Goal: Task Accomplishment & Management: Manage account settings

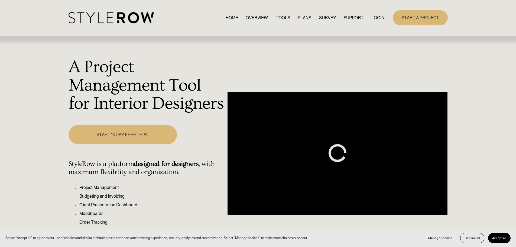
click at [377, 17] on link "LOGIN" at bounding box center [378, 17] width 13 height 7
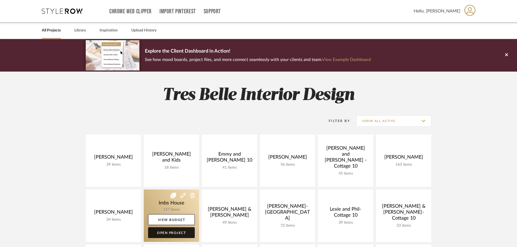
click at [172, 228] on link "Open Project" at bounding box center [171, 232] width 47 height 11
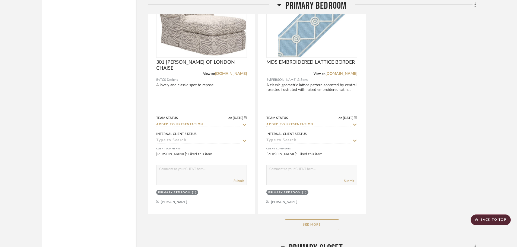
scroll to position [3848, 0]
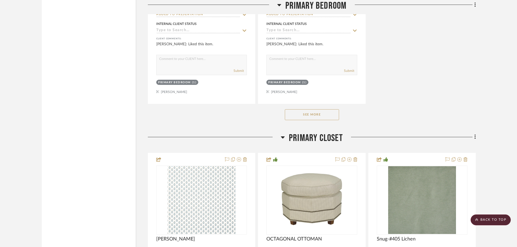
click at [307, 113] on button "See More" at bounding box center [312, 114] width 54 height 11
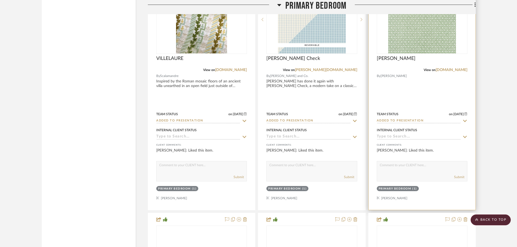
scroll to position [3984, 0]
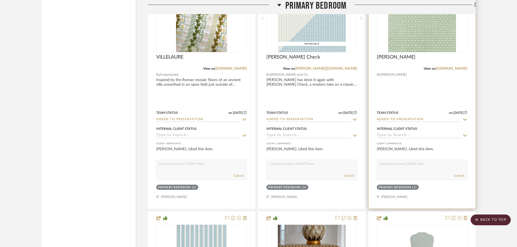
click at [410, 188] on div "Primary Bedroom" at bounding box center [394, 187] width 33 height 4
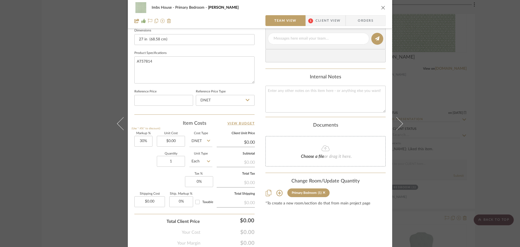
scroll to position [244, 0]
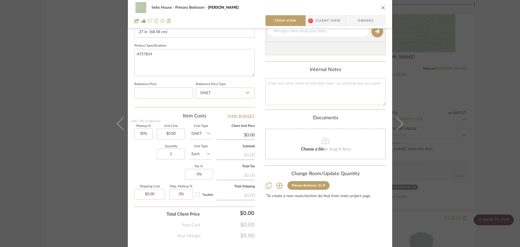
click at [279, 186] on icon at bounding box center [279, 185] width 6 height 6
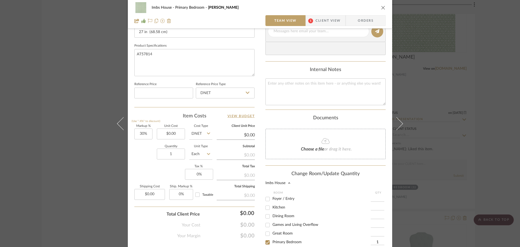
click at [377, 240] on input "1" at bounding box center [378, 242] width 14 height 5
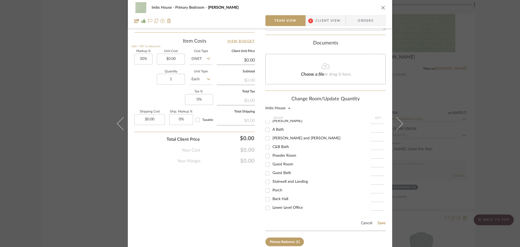
scroll to position [348, 0]
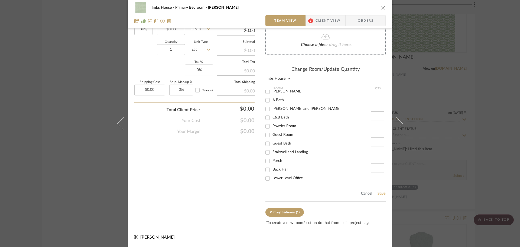
type input "14"
click at [380, 193] on button "Save" at bounding box center [382, 193] width 8 height 4
type input "14"
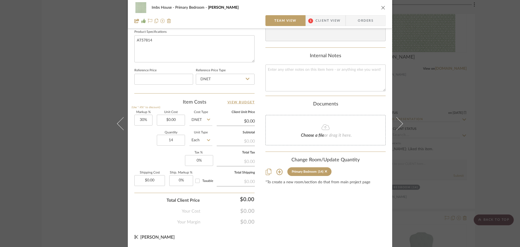
click at [421, 113] on div "Imbs House Primary Bedroom [PERSON_NAME] Team View 1 Client View Orders Team-Fa…" at bounding box center [260, 123] width 520 height 247
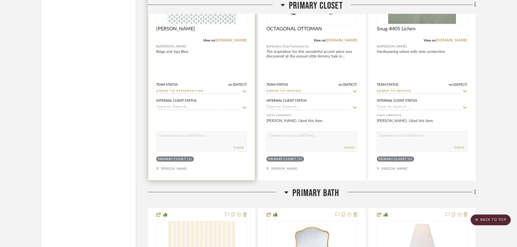
scroll to position [5068, 0]
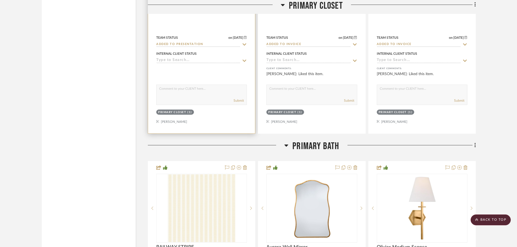
click at [176, 110] on div "Primary Closet" at bounding box center [172, 112] width 28 height 4
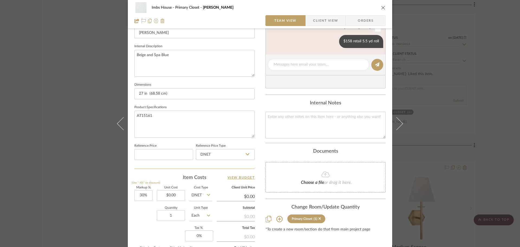
scroll to position [190, 0]
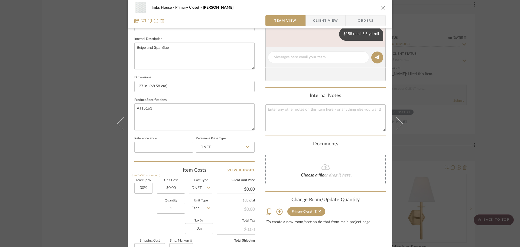
click at [276, 211] on icon at bounding box center [279, 211] width 7 height 7
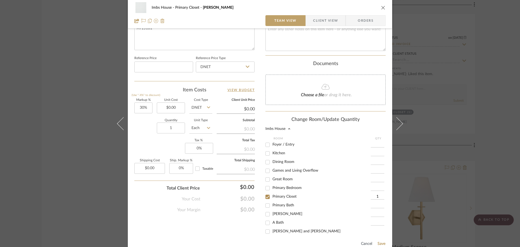
scroll to position [271, 0]
click at [377, 195] on input "1" at bounding box center [378, 195] width 14 height 5
type input "10"
click at [379, 241] on button "Save" at bounding box center [382, 242] width 8 height 4
type input "10"
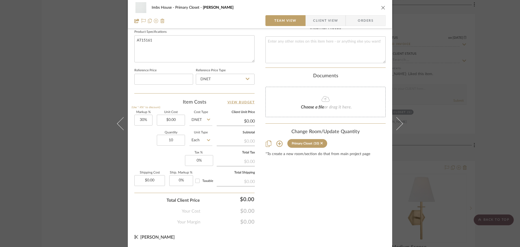
scroll to position [258, 0]
click at [371, 131] on div "Change Room/Update Quantity" at bounding box center [326, 132] width 120 height 6
click at [424, 137] on div "Imbs House Primary Closet JULIAN Team View Client View Orders Team-Facing Detai…" at bounding box center [260, 123] width 520 height 247
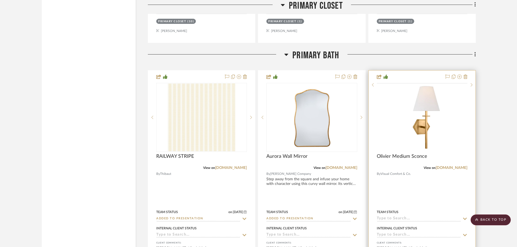
scroll to position [5257, 0]
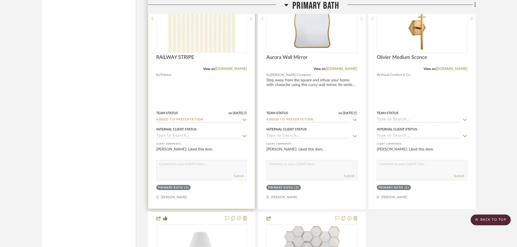
click at [166, 187] on div "Primary Bath" at bounding box center [170, 188] width 25 height 4
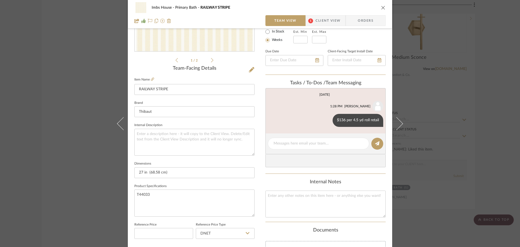
scroll to position [190, 0]
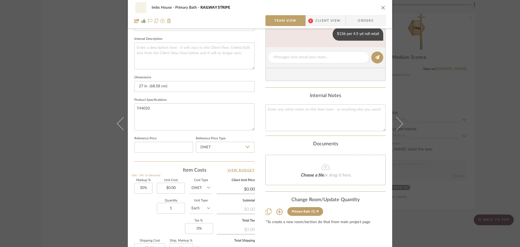
click at [277, 211] on icon at bounding box center [279, 211] width 7 height 7
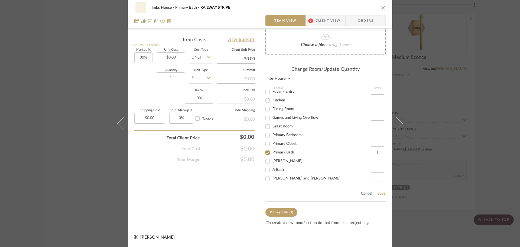
scroll to position [0, 0]
click at [377, 153] on input "1" at bounding box center [378, 155] width 14 height 5
type input "14"
click at [379, 192] on button "Save" at bounding box center [382, 193] width 8 height 4
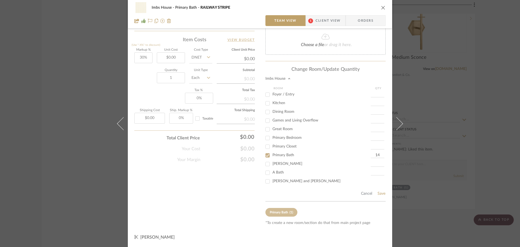
type input "14"
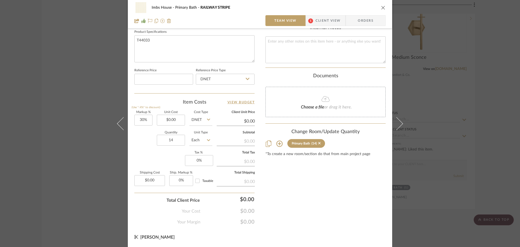
click at [471, 152] on div "Imbs House Primary Bath RAILWAY STRIPE Team View 1 Client View Orders 1 / 2 Tea…" at bounding box center [260, 123] width 520 height 247
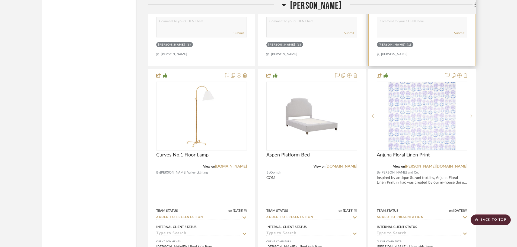
scroll to position [5989, 0]
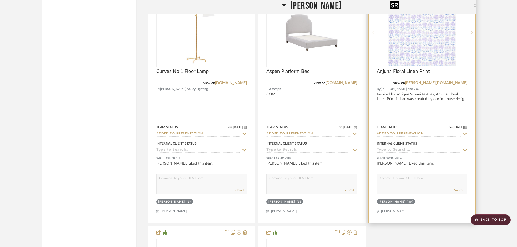
click at [0, 0] on img at bounding box center [0, 0] width 0 height 0
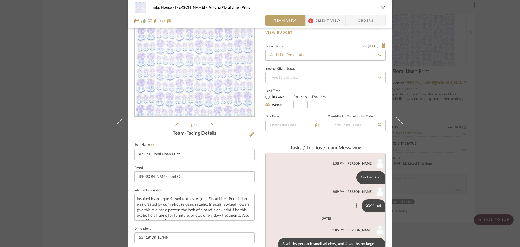
scroll to position [108, 0]
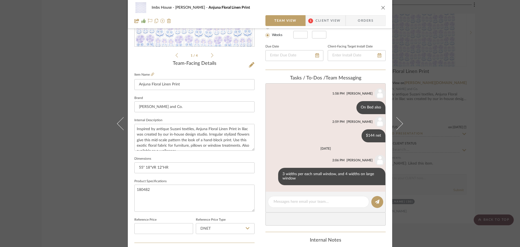
click at [486, 153] on div "Imbs House [PERSON_NAME] Floral Linen Print Team View 1 Client View Orders 1 / …" at bounding box center [260, 123] width 520 height 247
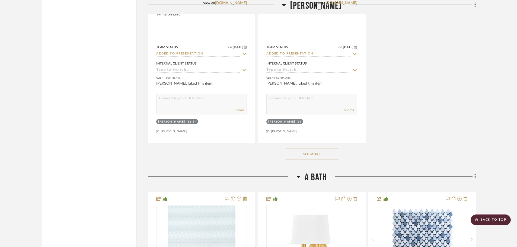
scroll to position [6314, 0]
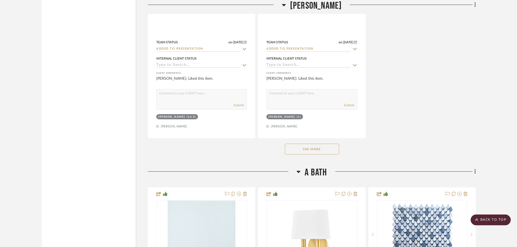
click at [326, 147] on button "See More" at bounding box center [312, 149] width 54 height 11
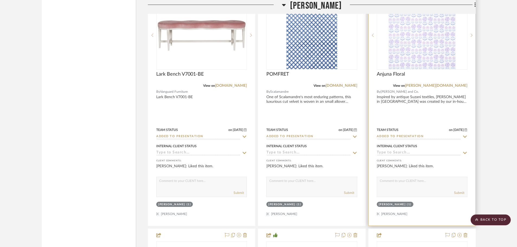
scroll to position [6721, 0]
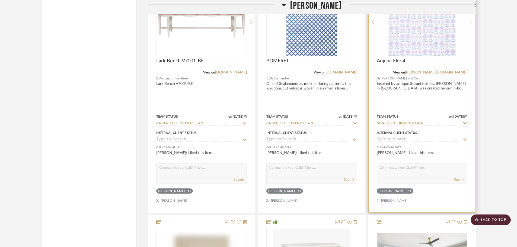
click at [434, 37] on img "0" at bounding box center [422, 22] width 68 height 68
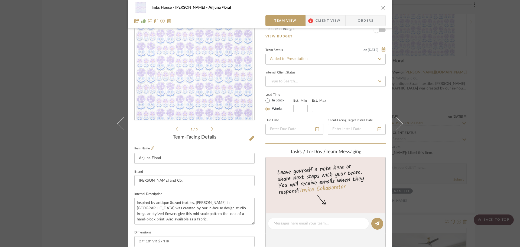
scroll to position [108, 0]
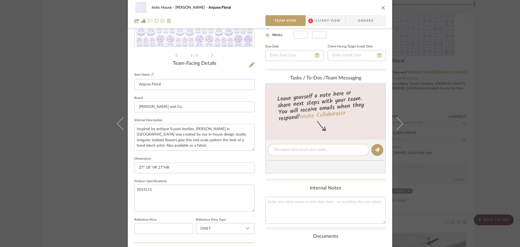
click at [295, 149] on textarea at bounding box center [319, 150] width 90 height 6
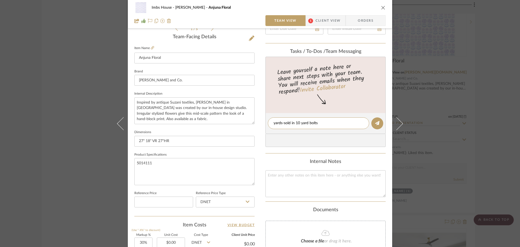
scroll to position [217, 0]
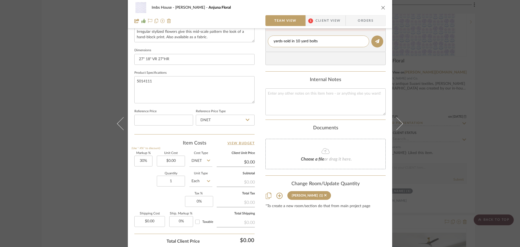
type textarea "yards-sold in 10 yard bolts"
click at [277, 193] on icon at bounding box center [279, 195] width 7 height 7
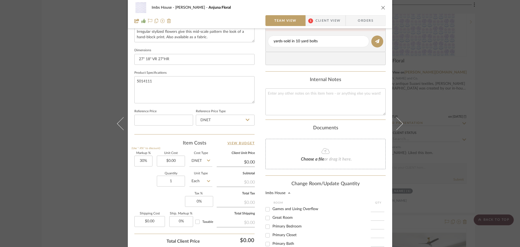
scroll to position [54, 0]
click at [375, 222] on input "1" at bounding box center [378, 223] width 14 height 5
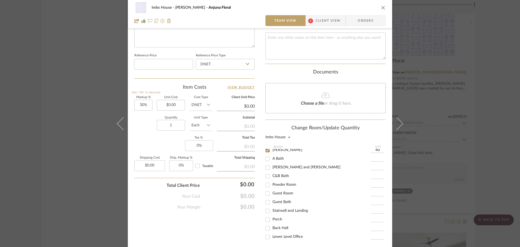
scroll to position [298, 0]
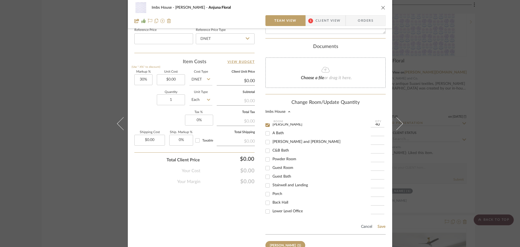
type input "40"
click at [379, 224] on div "Cancel Save" at bounding box center [326, 226] width 120 height 18
click at [379, 224] on button "Save" at bounding box center [382, 226] width 8 height 4
type input "40"
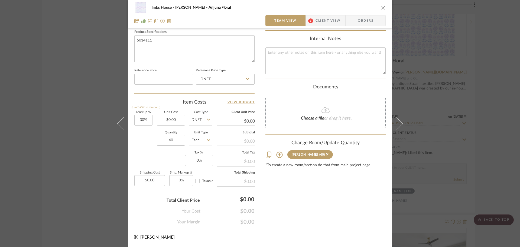
drag, startPoint x: 379, startPoint y: 197, endPoint x: 378, endPoint y: 192, distance: 5.7
drag, startPoint x: 378, startPoint y: 192, endPoint x: 491, endPoint y: 50, distance: 180.3
click at [491, 50] on div "Imbs House [PERSON_NAME] Floral Team View 1 Client View Orders 1 / 5 Team-Facin…" at bounding box center [260, 123] width 520 height 247
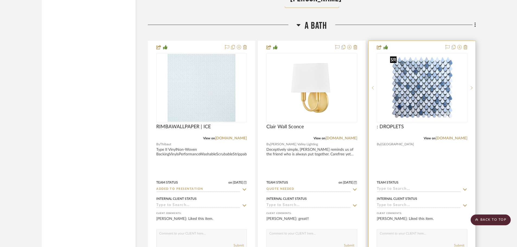
scroll to position [7263, 0]
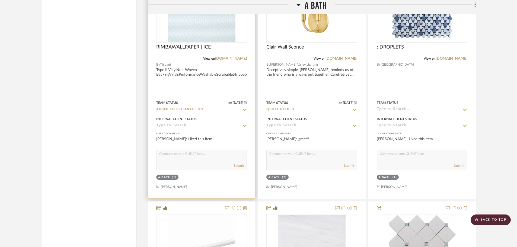
click at [0, 0] on img at bounding box center [0, 0] width 0 height 0
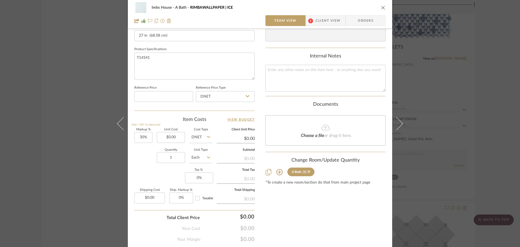
scroll to position [258, 0]
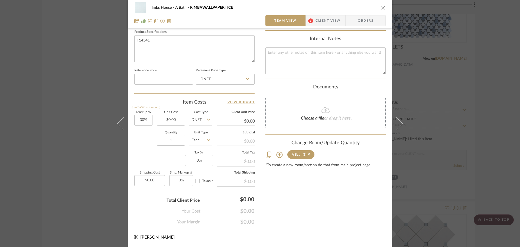
click at [277, 153] on icon at bounding box center [279, 154] width 7 height 7
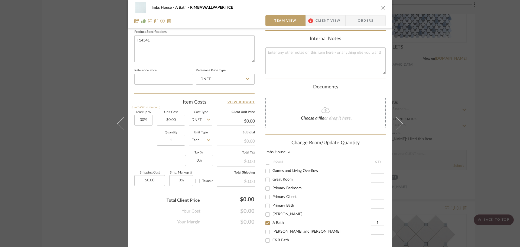
scroll to position [72, 0]
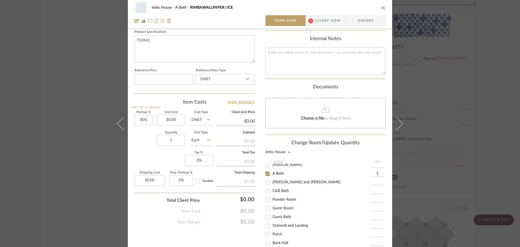
click at [375, 174] on input "1" at bounding box center [378, 173] width 14 height 5
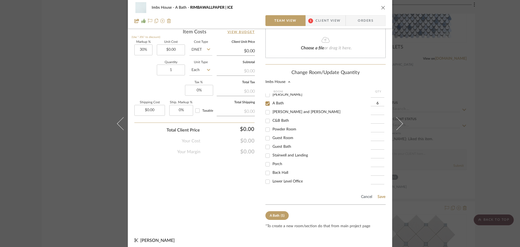
scroll to position [331, 0]
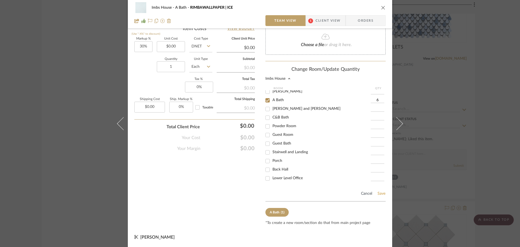
type input "6"
click at [379, 193] on button "Save" at bounding box center [382, 193] width 8 height 4
type input "6"
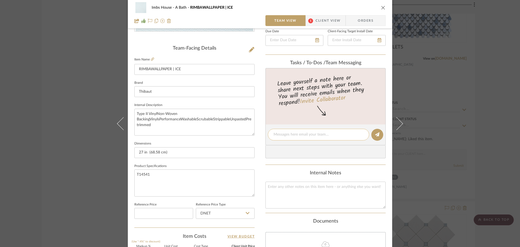
scroll to position [122, 0]
click at [457, 186] on div "Imbs House A Bath RIMBAWALLPAPER | ICE Team View 1 Client View Orders Team-Faci…" at bounding box center [260, 123] width 520 height 247
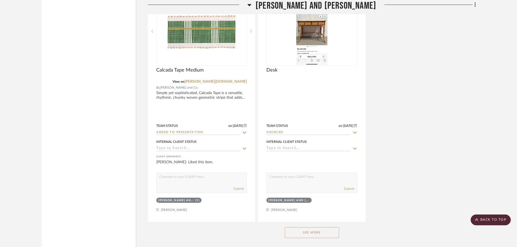
scroll to position [8265, 0]
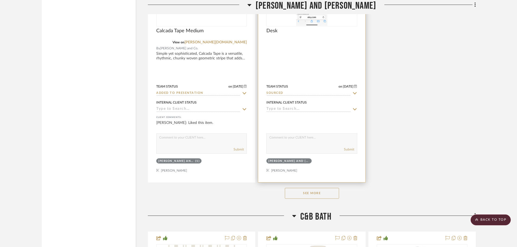
drag, startPoint x: 314, startPoint y: 191, endPoint x: 322, endPoint y: 177, distance: 15.7
click at [314, 191] on button "See More" at bounding box center [312, 193] width 54 height 11
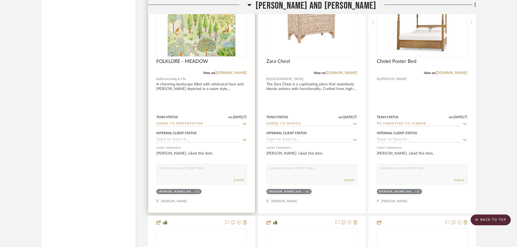
scroll to position [8482, 0]
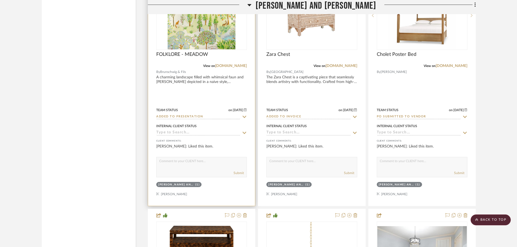
click at [190, 33] on img "0" at bounding box center [201, 16] width 68 height 68
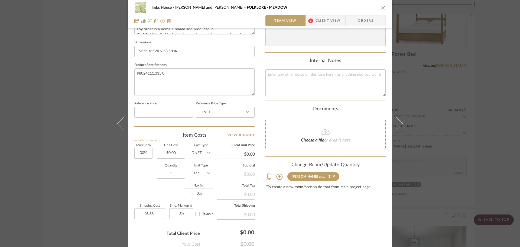
scroll to position [244, 0]
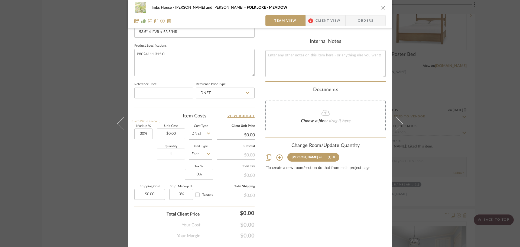
click at [277, 157] on icon at bounding box center [279, 157] width 7 height 7
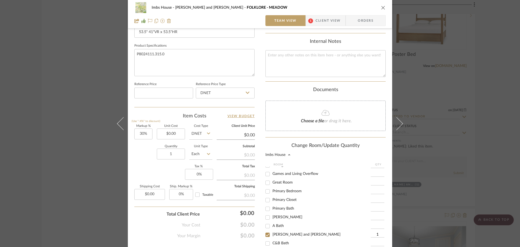
scroll to position [72, 0]
click at [378, 186] on input "1" at bounding box center [378, 184] width 14 height 5
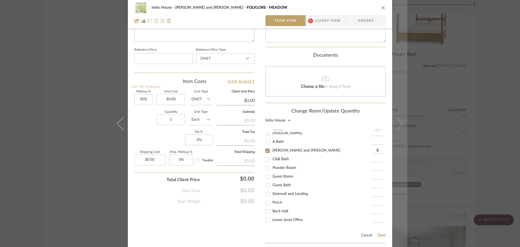
scroll to position [320, 0]
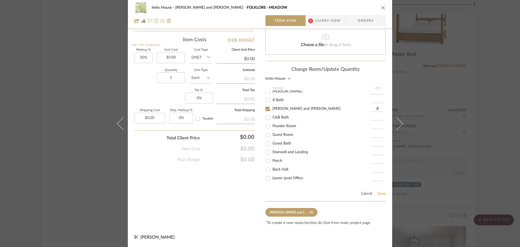
type input "8"
click at [381, 193] on button "Save" at bounding box center [382, 193] width 8 height 4
type input "8"
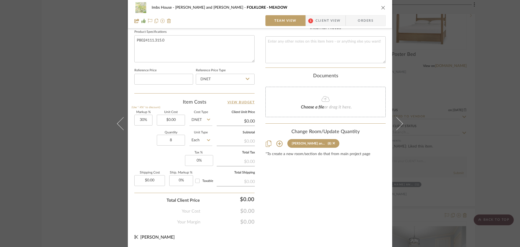
scroll to position [258, 0]
click at [425, 137] on div "Imbs House [PERSON_NAME] and [PERSON_NAME] FOLKLORE - MEADOW Team View 1 Client…" at bounding box center [260, 123] width 520 height 247
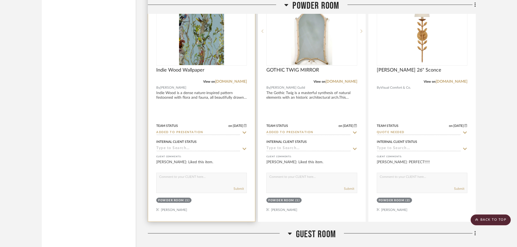
scroll to position [9539, 0]
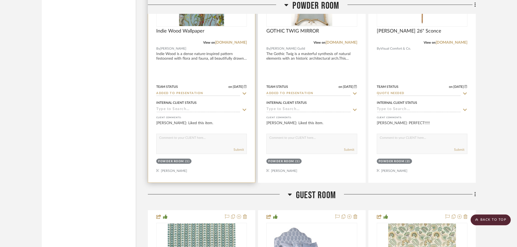
click at [170, 162] on div "Powder Room" at bounding box center [171, 161] width 26 height 4
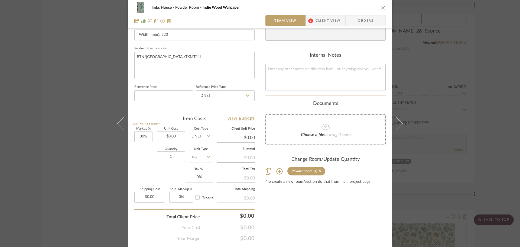
scroll to position [258, 0]
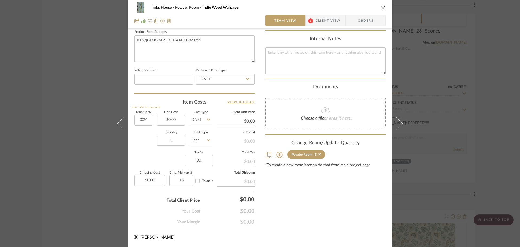
click at [278, 154] on icon at bounding box center [279, 154] width 7 height 7
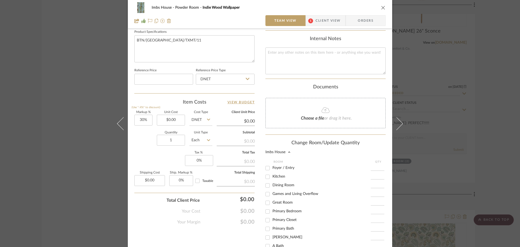
scroll to position [72, 0]
click at [374, 196] on div "1" at bounding box center [378, 199] width 15 height 9
click at [376, 199] on input "1" at bounding box center [378, 199] width 14 height 5
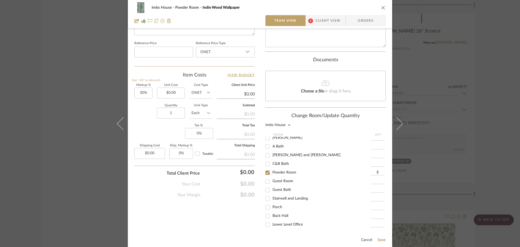
scroll to position [331, 0]
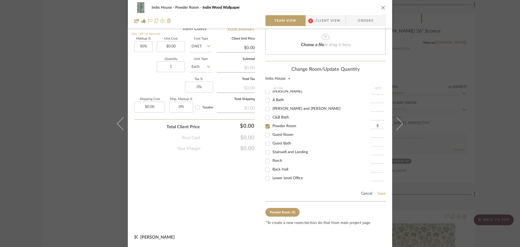
type input "5"
click at [379, 194] on button "Save" at bounding box center [382, 193] width 8 height 4
type input "5"
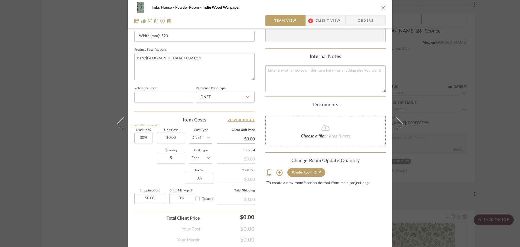
scroll to position [231, 0]
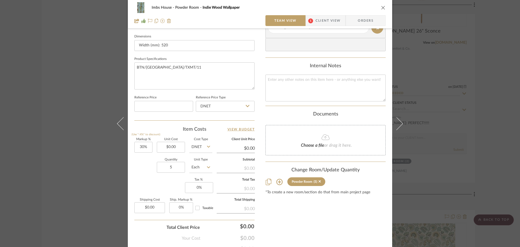
click at [414, 144] on div "Imbs House Powder Room Indie Wood Wallpaper Team View 1 Client View Orders Team…" at bounding box center [260, 123] width 520 height 247
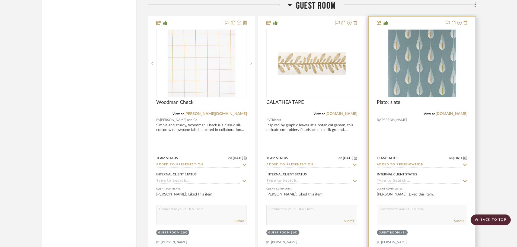
scroll to position [10000, 0]
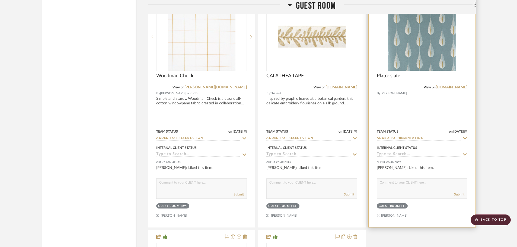
click at [397, 206] on div "Guest Room" at bounding box center [388, 206] width 21 height 4
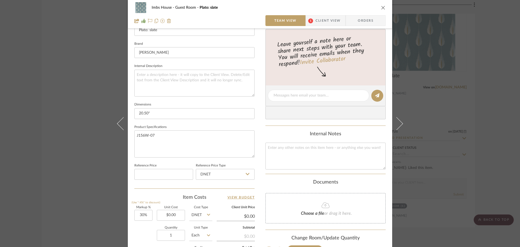
scroll to position [244, 0]
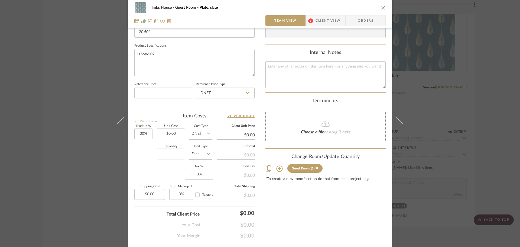
click at [277, 168] on icon at bounding box center [279, 168] width 7 height 7
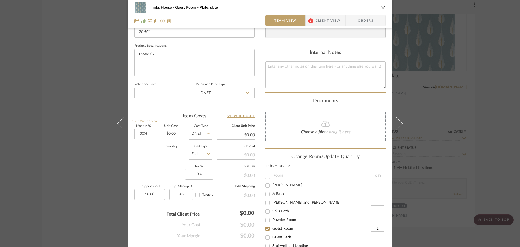
scroll to position [72, 0]
click at [377, 222] on input "1" at bounding box center [378, 222] width 14 height 5
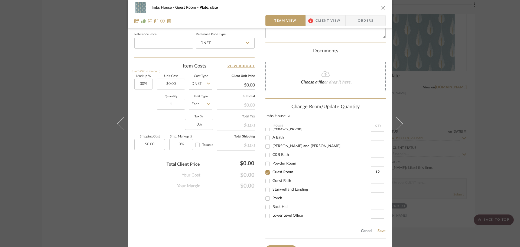
scroll to position [331, 0]
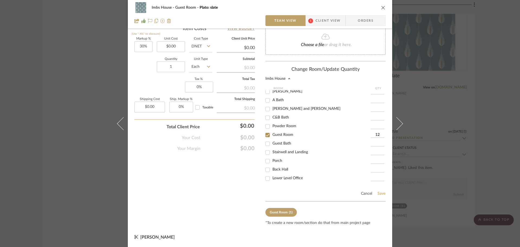
type input "12"
click at [379, 192] on button "Save" at bounding box center [382, 193] width 8 height 4
type input "12"
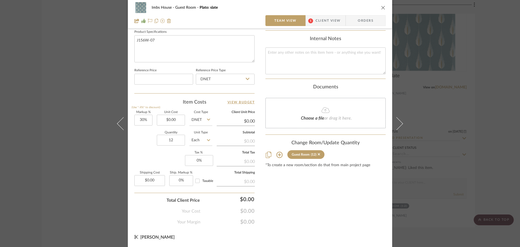
click at [480, 146] on div "Imbs House Guest Room Plato: slate Team View 1 Client View Orders Team-Facing D…" at bounding box center [260, 123] width 520 height 247
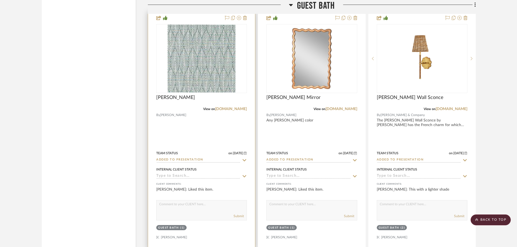
scroll to position [10515, 0]
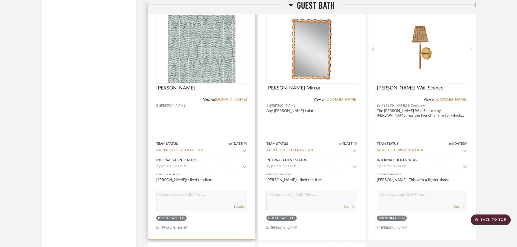
click at [176, 219] on div "Guest Bath" at bounding box center [168, 218] width 21 height 4
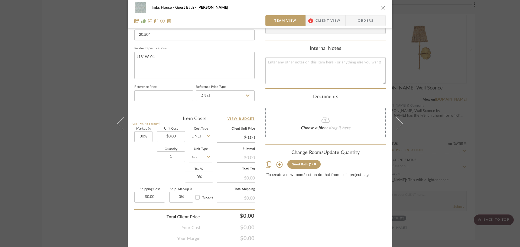
scroll to position [258, 0]
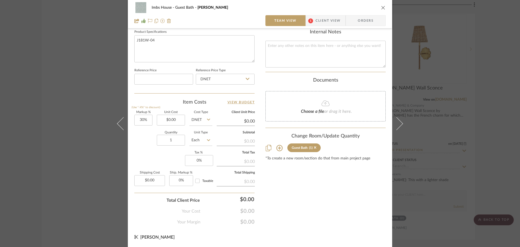
click at [277, 147] on icon at bounding box center [279, 148] width 7 height 7
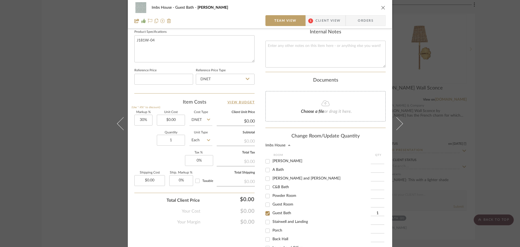
scroll to position [72, 0]
click at [376, 207] on div "1" at bounding box center [378, 210] width 15 height 9
click at [376, 209] on input "1" at bounding box center [378, 210] width 14 height 5
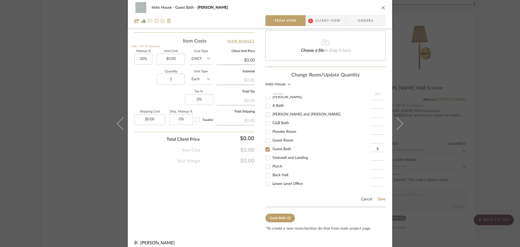
scroll to position [324, 0]
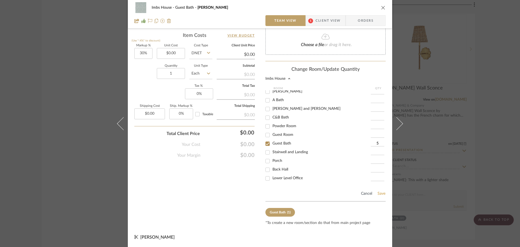
type input "5"
click at [379, 192] on button "Save" at bounding box center [382, 193] width 8 height 4
type input "5"
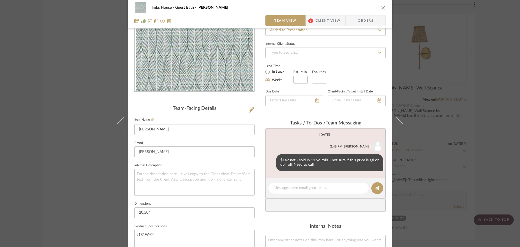
scroll to position [14, 0]
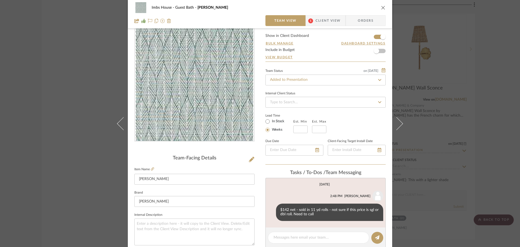
click at [435, 140] on div "Imbs House Guest Bath [PERSON_NAME] Team View 1 Client View Orders Team-Facing …" at bounding box center [260, 123] width 520 height 247
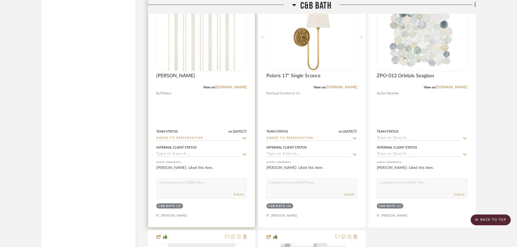
scroll to position [9024, 0]
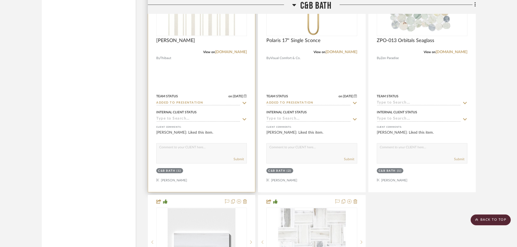
click at [169, 168] on sr-tag "C&B Bath (1)" at bounding box center [169, 170] width 27 height 5
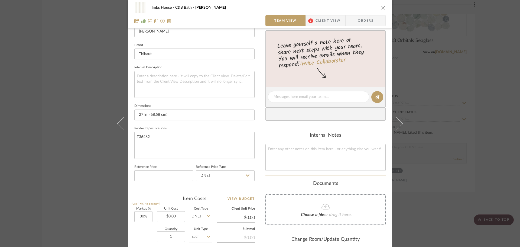
scroll to position [217, 0]
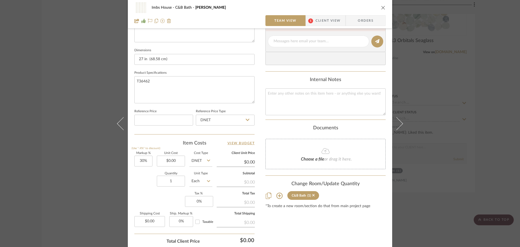
click at [279, 195] on icon at bounding box center [279, 195] width 7 height 7
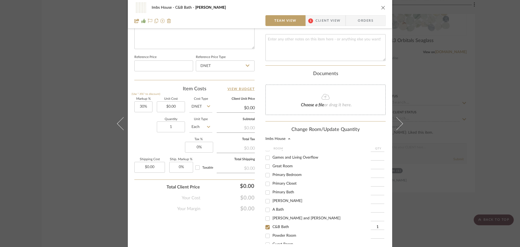
scroll to position [54, 0]
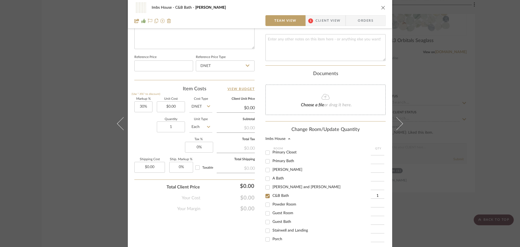
click at [378, 196] on input "1" at bounding box center [378, 195] width 14 height 5
type input "10"
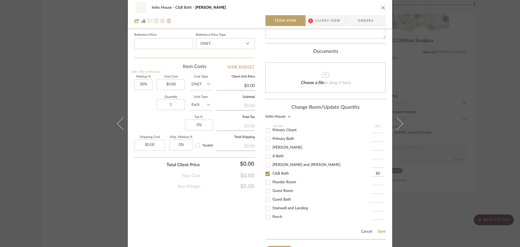
scroll to position [331, 0]
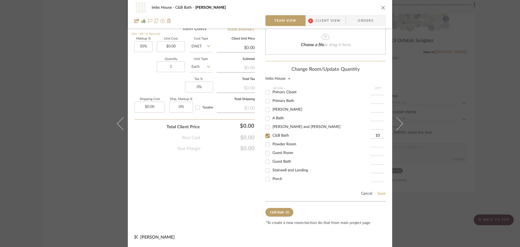
click at [383, 194] on button "Save" at bounding box center [382, 193] width 8 height 4
type input "10"
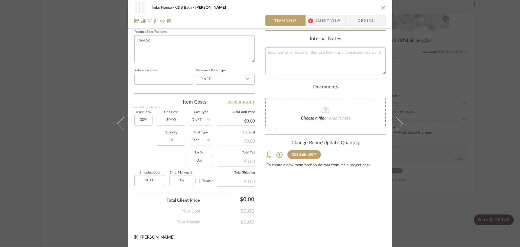
click at [98, 46] on div "Imbs House C&B Bath [PERSON_NAME] STRIPE Team View 1 Client View Orders Team-Fa…" at bounding box center [260, 123] width 520 height 247
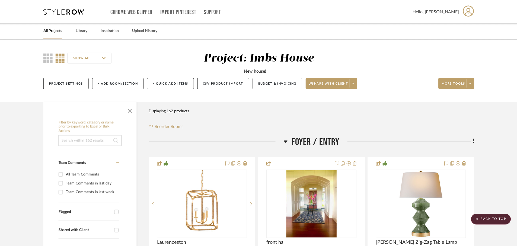
scroll to position [9024, 0]
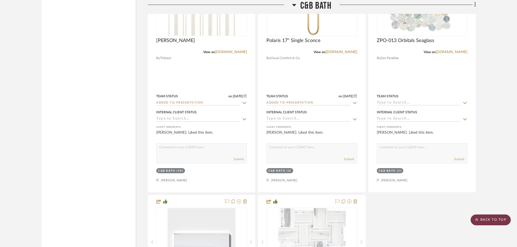
click at [497, 218] on scroll-to-top-button "BACK TO TOP" at bounding box center [490, 219] width 40 height 11
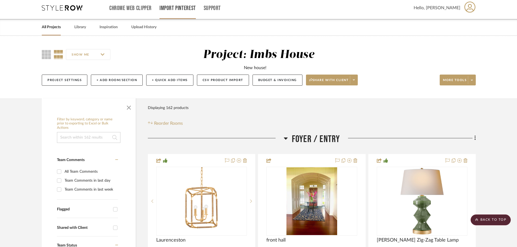
scroll to position [0, 0]
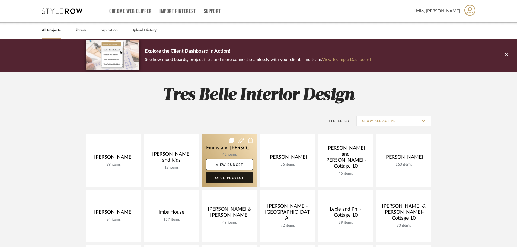
drag, startPoint x: 231, startPoint y: 180, endPoint x: 234, endPoint y: 180, distance: 3.0
click at [232, 180] on link "Open Project" at bounding box center [229, 177] width 47 height 11
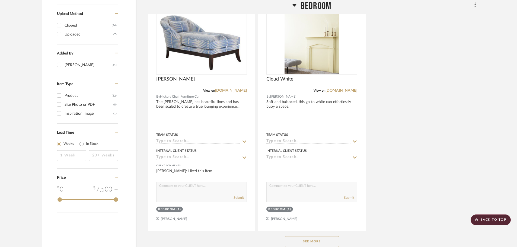
scroll to position [650, 0]
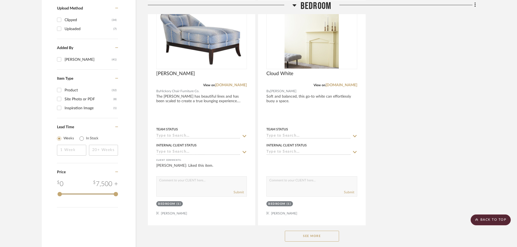
click at [297, 232] on button "See More" at bounding box center [312, 236] width 54 height 11
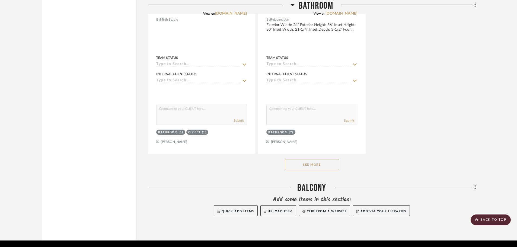
scroll to position [3457, 0]
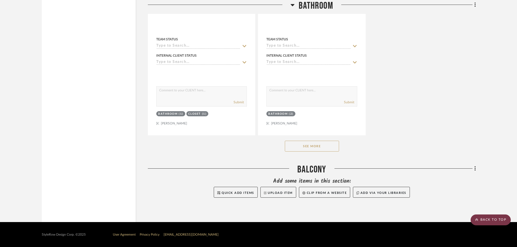
click at [487, 219] on scroll-to-top-button "BACK TO TOP" at bounding box center [490, 219] width 40 height 11
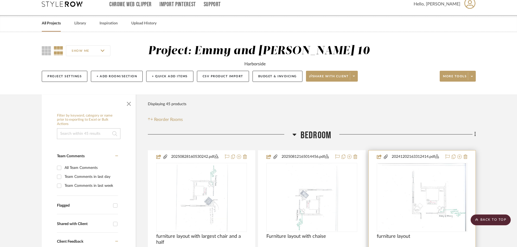
scroll to position [0, 0]
